Goal: Connect with others: Connect with others

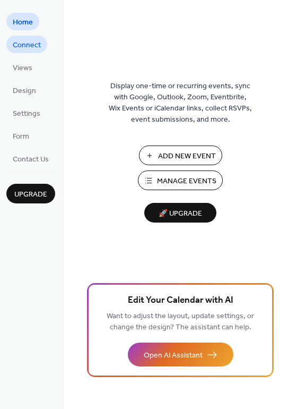
click at [28, 42] on span "Connect" at bounding box center [27, 45] width 28 height 11
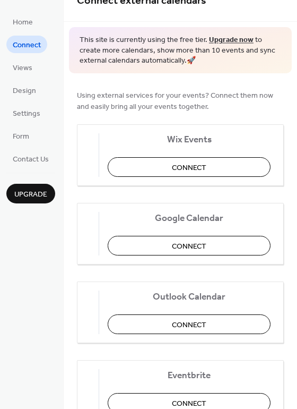
scroll to position [22, 0]
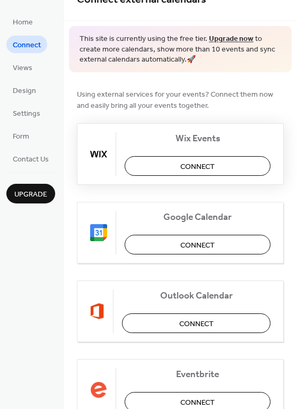
click at [181, 165] on span "Connect" at bounding box center [198, 166] width 35 height 11
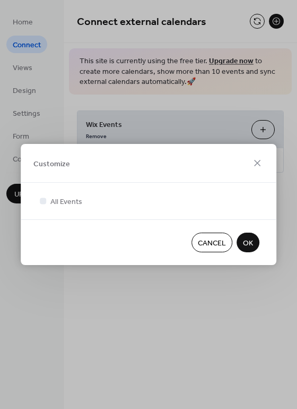
click at [254, 248] on button "OK" at bounding box center [248, 243] width 23 height 20
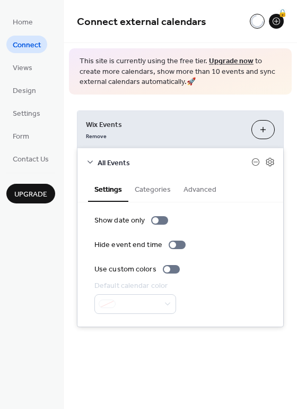
click at [160, 183] on button "Categories" at bounding box center [153, 188] width 49 height 24
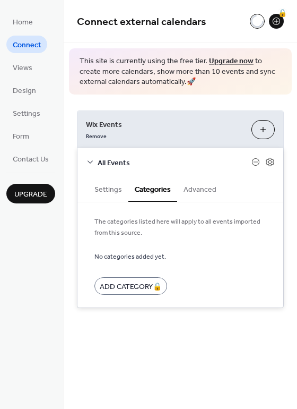
click at [194, 188] on button "Advanced" at bounding box center [200, 188] width 46 height 24
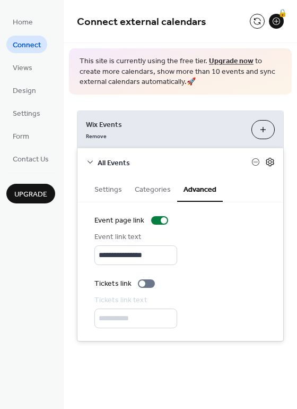
click at [268, 163] on icon at bounding box center [271, 162] width 10 height 10
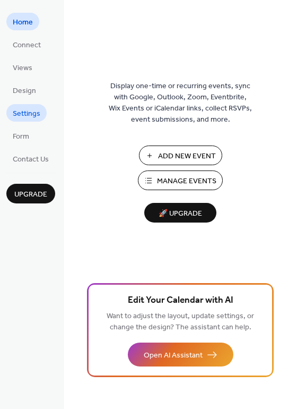
click at [21, 110] on span "Settings" at bounding box center [27, 113] width 28 height 11
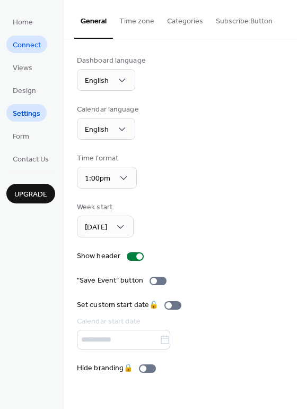
click at [23, 45] on span "Connect" at bounding box center [27, 45] width 28 height 11
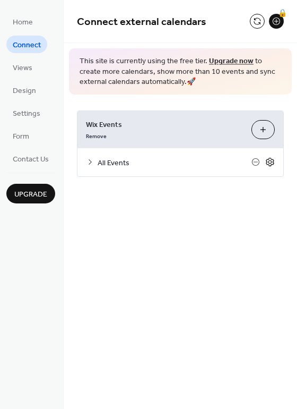
click at [272, 163] on icon at bounding box center [271, 162] width 10 height 10
